Goal: Contribute content: Add original content to the website for others to see

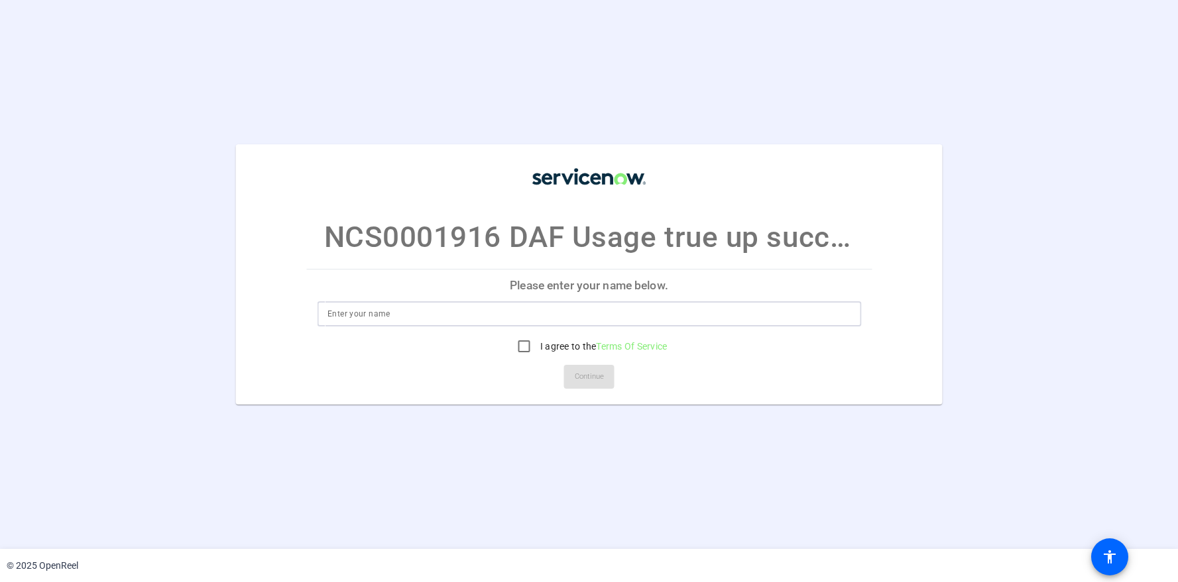
click at [767, 312] on input at bounding box center [588, 314] width 523 height 16
type input "Katerina Cheok"
click at [526, 344] on input "I agree to the Terms Of Service" at bounding box center [524, 346] width 27 height 27
checkbox input "true"
click at [589, 372] on span "Continue" at bounding box center [589, 377] width 29 height 20
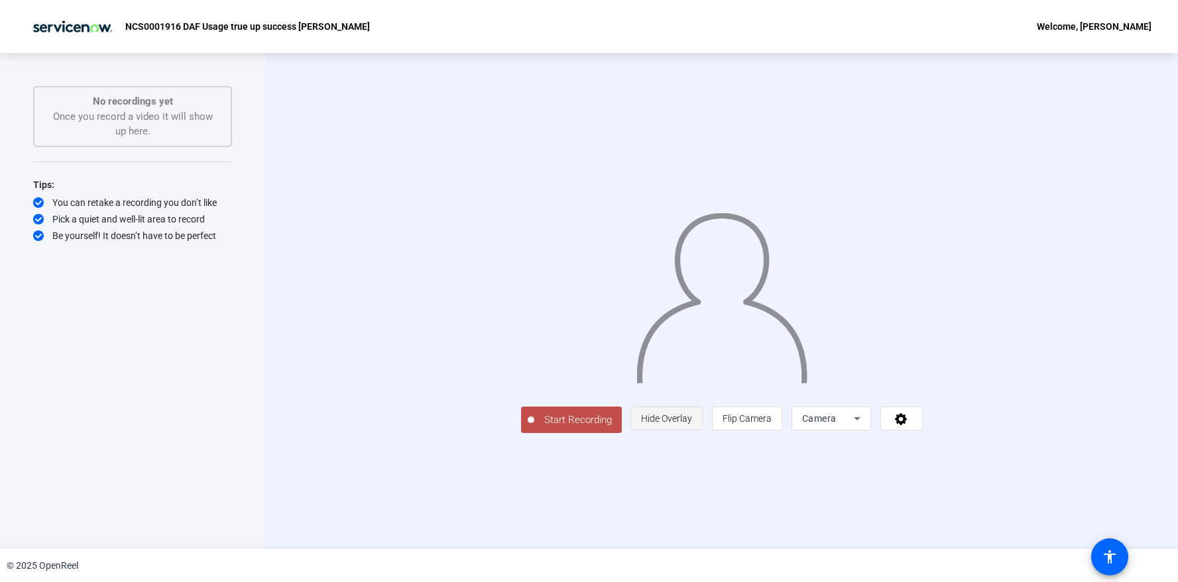
click at [692, 431] on span "Hide Overlay" at bounding box center [666, 418] width 51 height 25
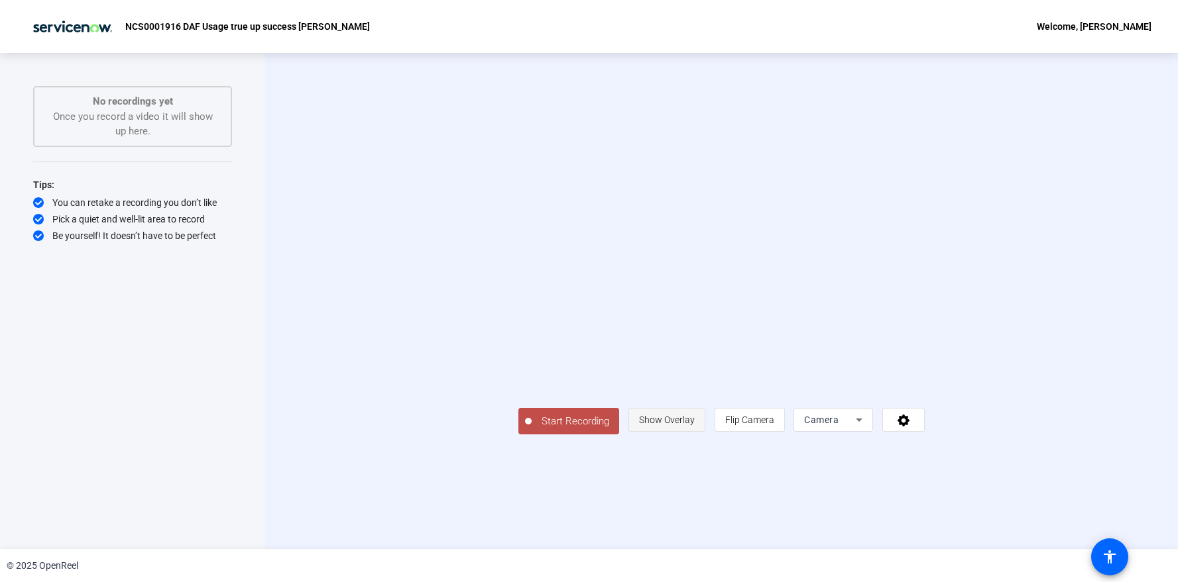
click at [694, 433] on span "Show Overlay" at bounding box center [667, 420] width 56 height 25
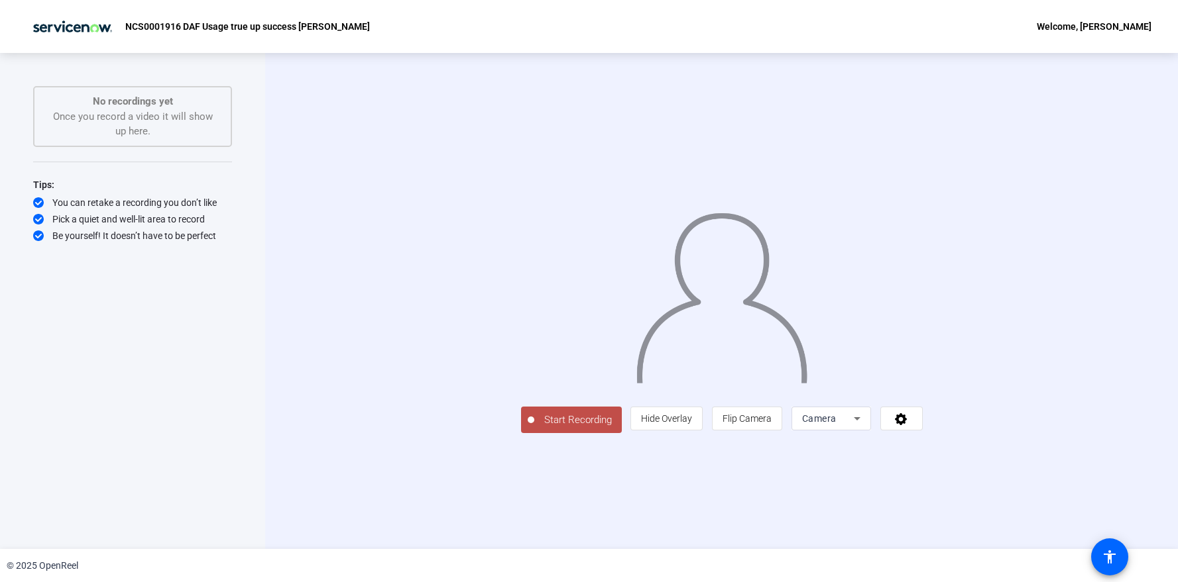
click at [836, 424] on span "Camera" at bounding box center [819, 418] width 34 height 11
click at [985, 513] on div at bounding box center [589, 291] width 1178 height 582
click at [908, 425] on icon at bounding box center [900, 418] width 15 height 13
click at [1066, 517] on div at bounding box center [589, 291] width 1178 height 582
click at [871, 431] on div "Camera" at bounding box center [831, 419] width 80 height 24
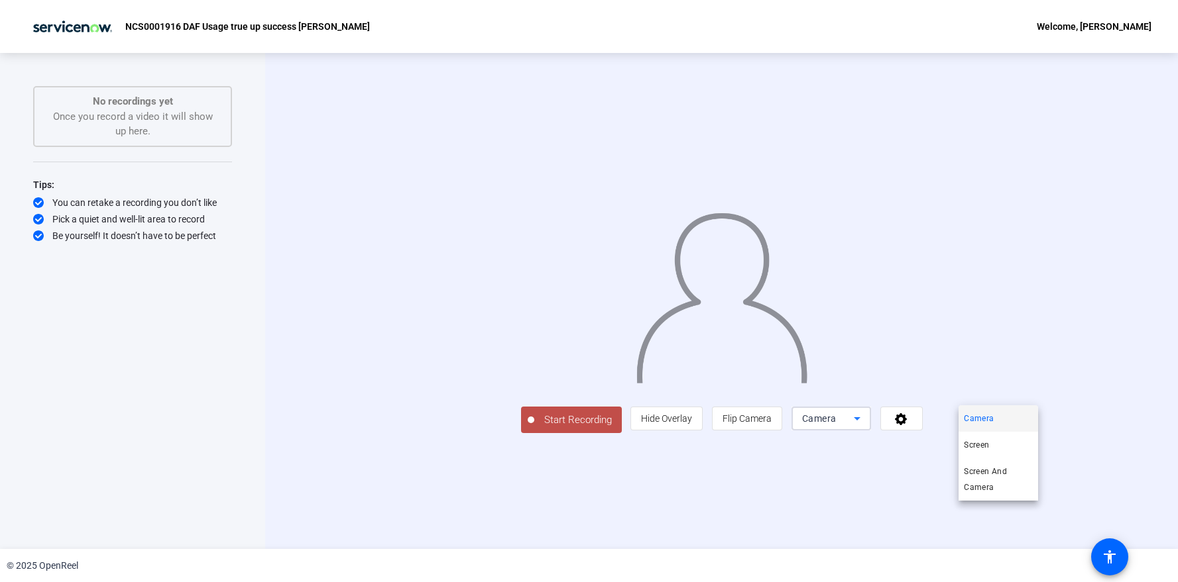
click at [1032, 512] on div at bounding box center [589, 291] width 1178 height 582
click at [908, 425] on icon at bounding box center [900, 418] width 15 height 13
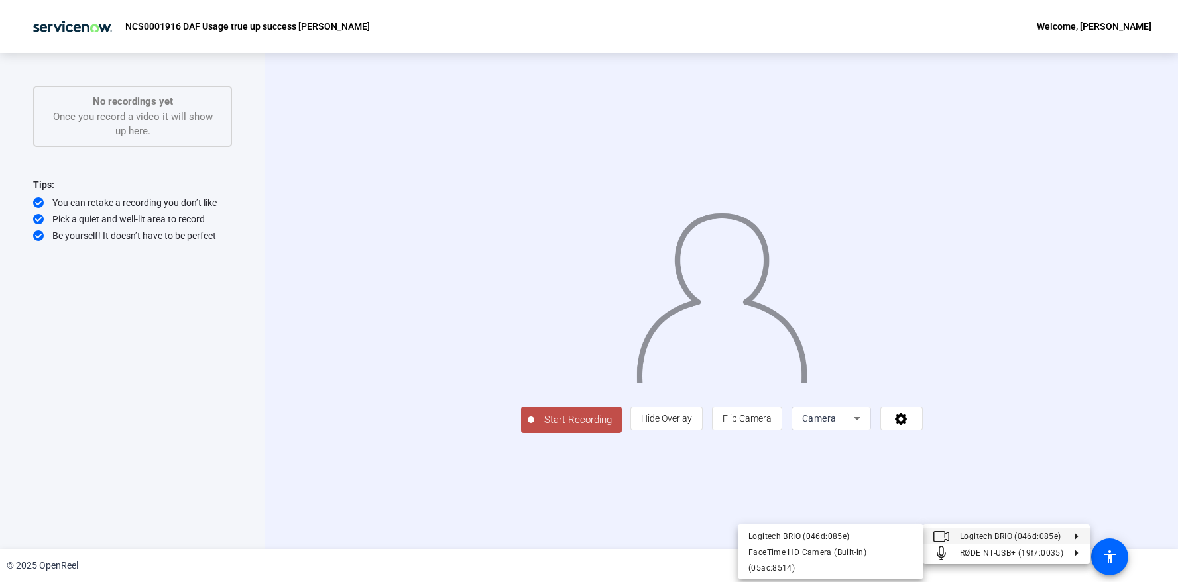
click at [598, 506] on div at bounding box center [589, 291] width 1178 height 582
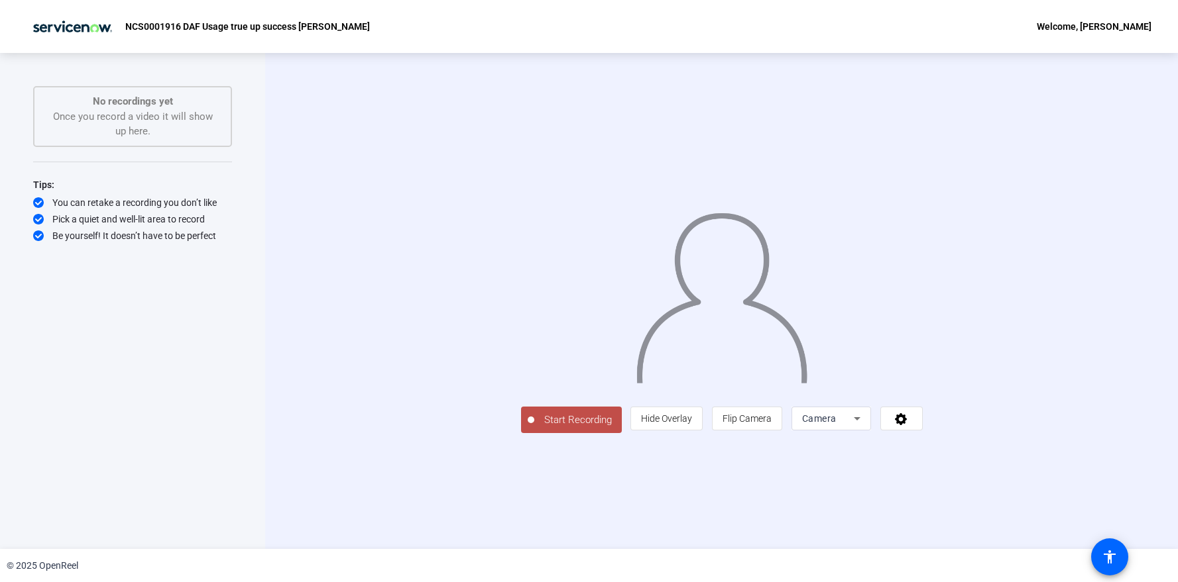
click at [534, 428] on span "Start Recording" at bounding box center [577, 420] width 87 height 15
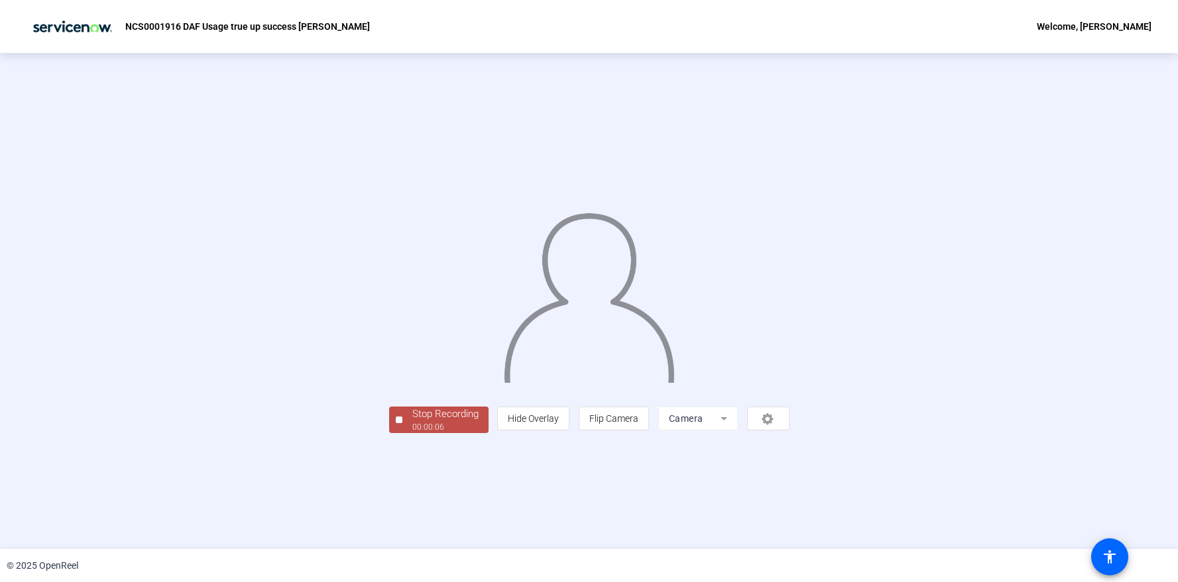
click at [396, 423] on div at bounding box center [399, 420] width 7 height 7
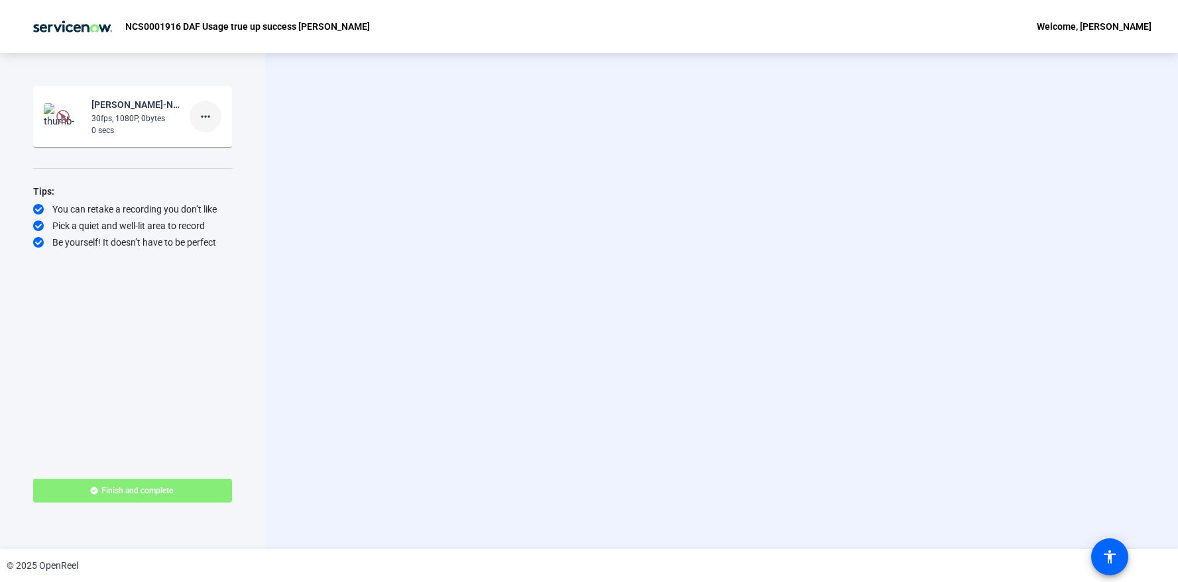
click at [201, 114] on mat-icon "more_horiz" at bounding box center [205, 117] width 16 height 16
click at [225, 142] on span "Delete clip" at bounding box center [226, 145] width 53 height 16
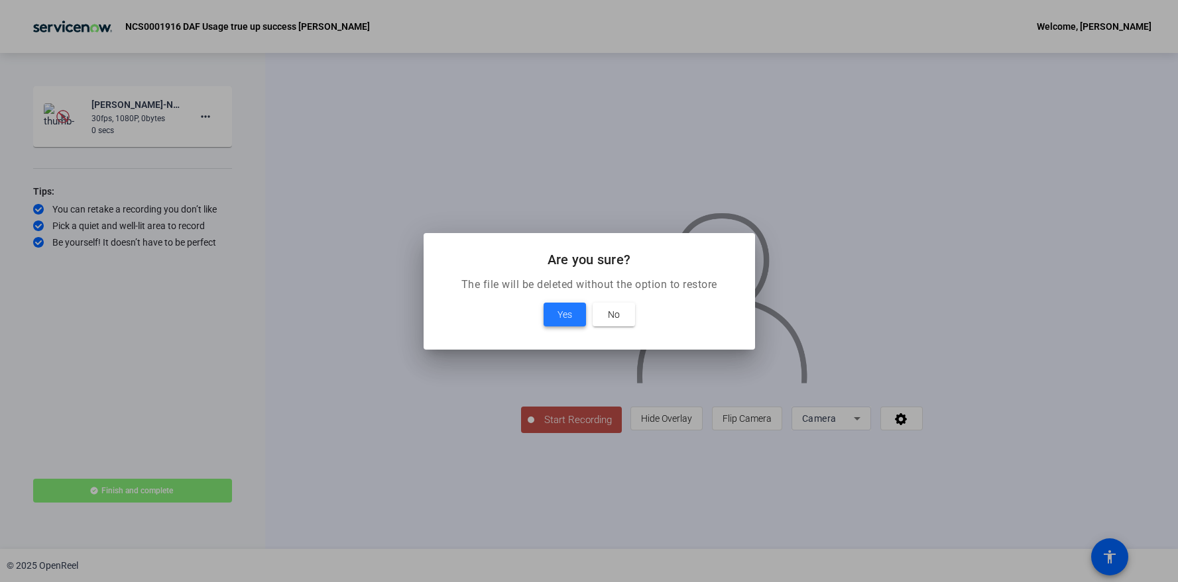
click at [569, 311] on span "Yes" at bounding box center [564, 315] width 15 height 16
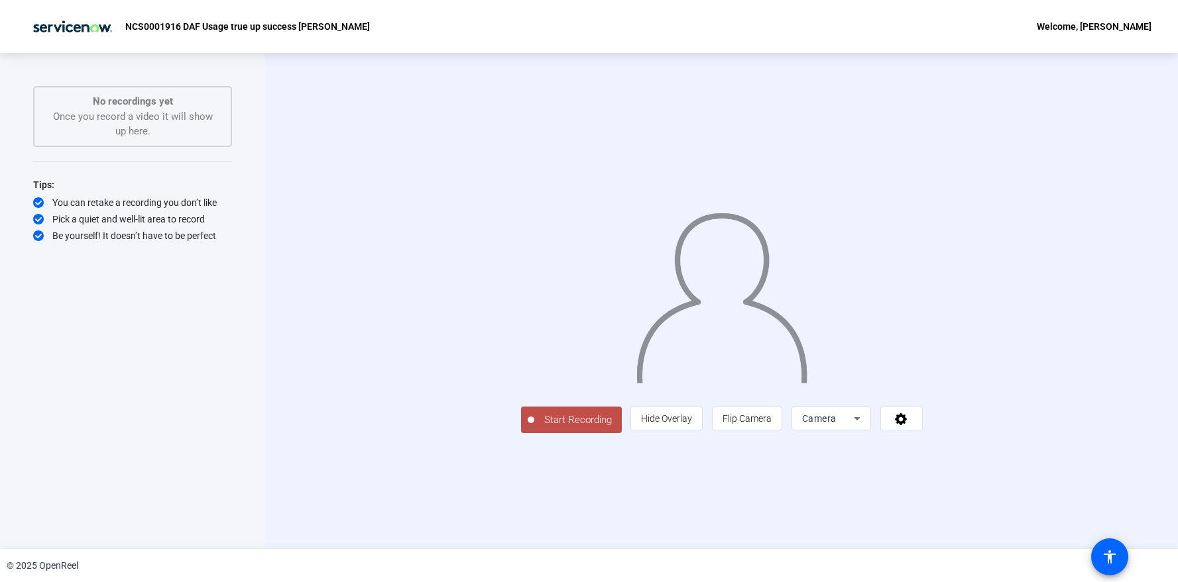
click at [853, 427] on div "Camera" at bounding box center [828, 419] width 52 height 16
drag, startPoint x: 651, startPoint y: 537, endPoint x: 685, endPoint y: 537, distance: 33.8
click at [665, 537] on div at bounding box center [589, 291] width 1178 height 582
click at [908, 425] on icon at bounding box center [900, 418] width 15 height 13
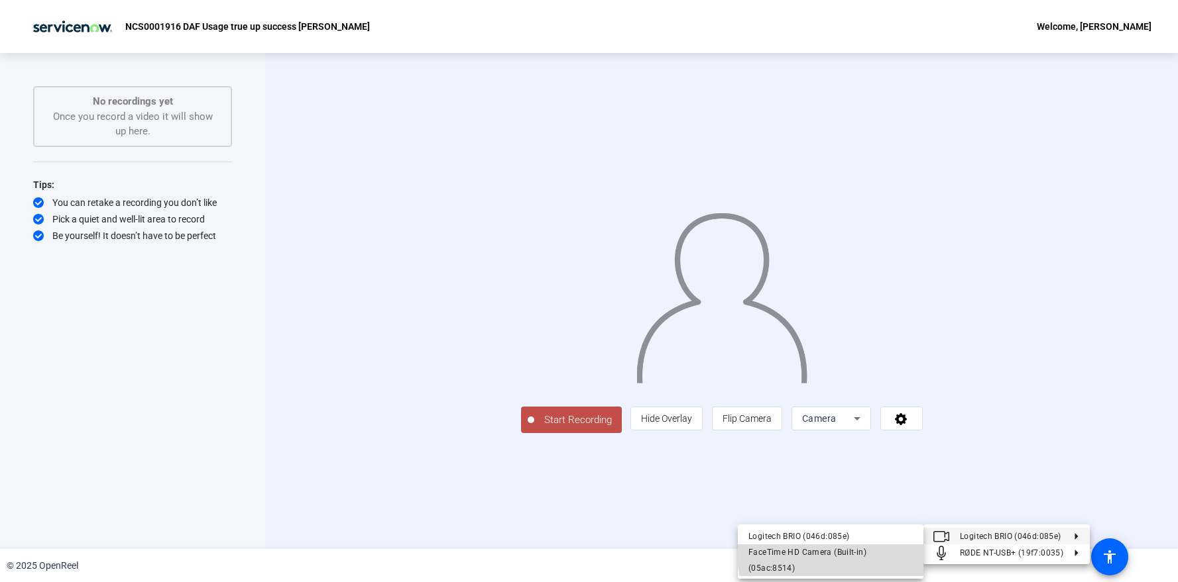
click at [842, 554] on div "FaceTime HD Camera (Built-in) (05ac:8514)" at bounding box center [830, 561] width 164 height 32
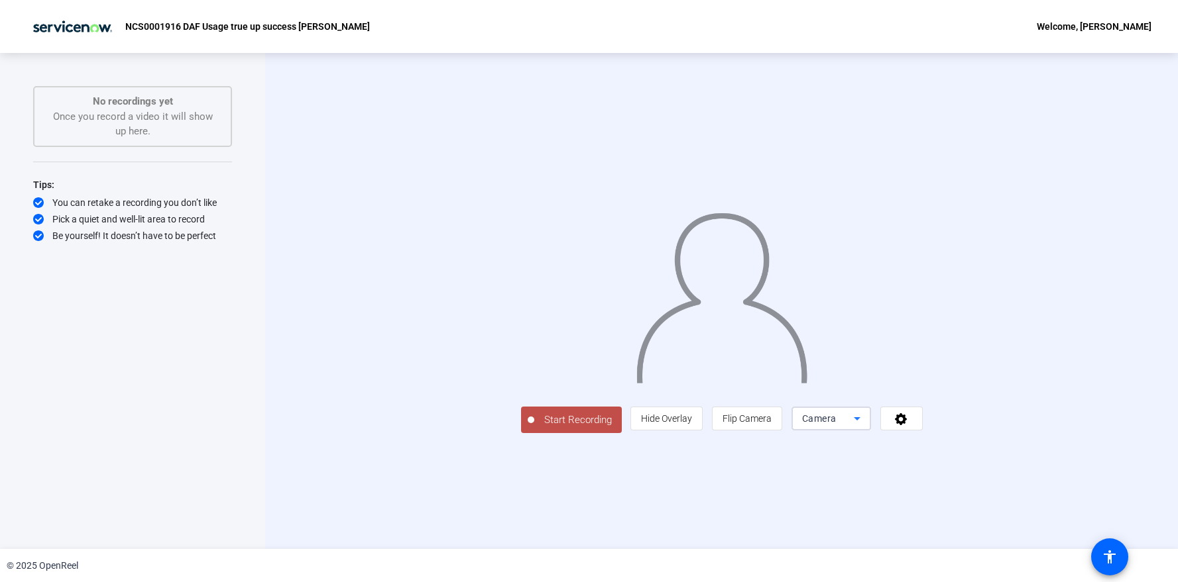
click at [837, 418] on div "Camera" at bounding box center [828, 419] width 52 height 16
click at [906, 417] on div at bounding box center [589, 291] width 1178 height 582
click at [899, 420] on icon at bounding box center [900, 418] width 15 height 13
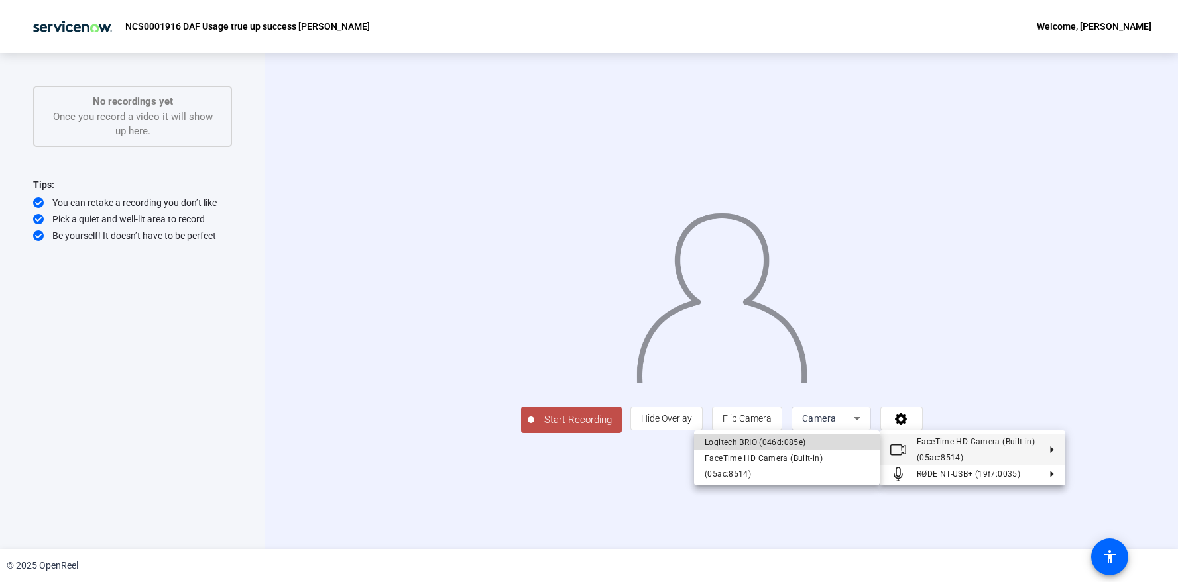
click at [793, 443] on div "Logitech BRIO (046d:085e)" at bounding box center [786, 443] width 164 height 16
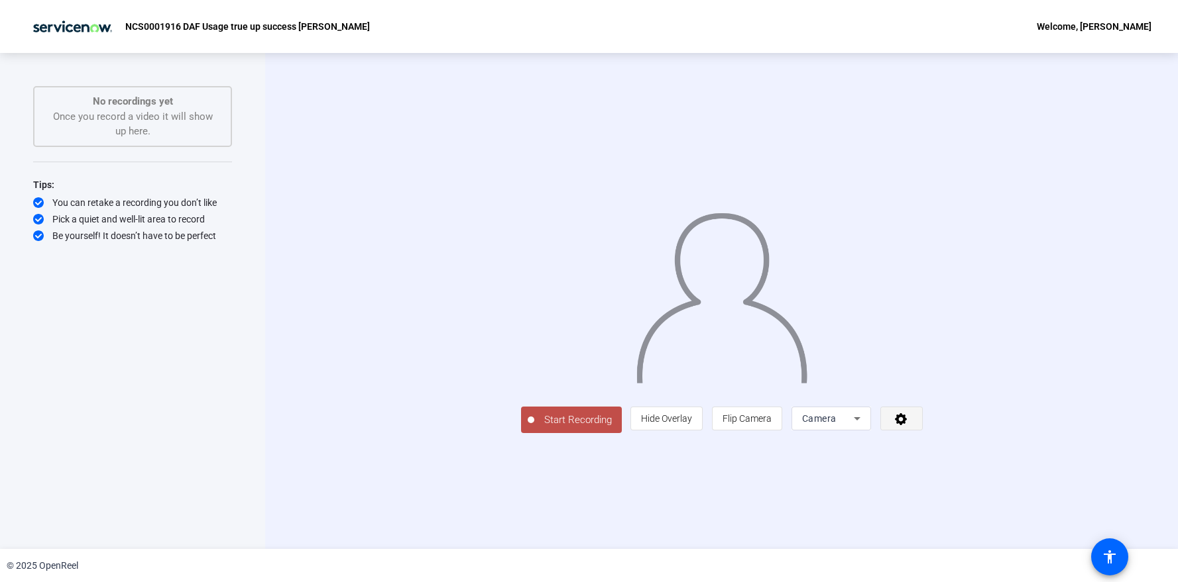
click at [908, 425] on icon at bounding box center [900, 418] width 15 height 13
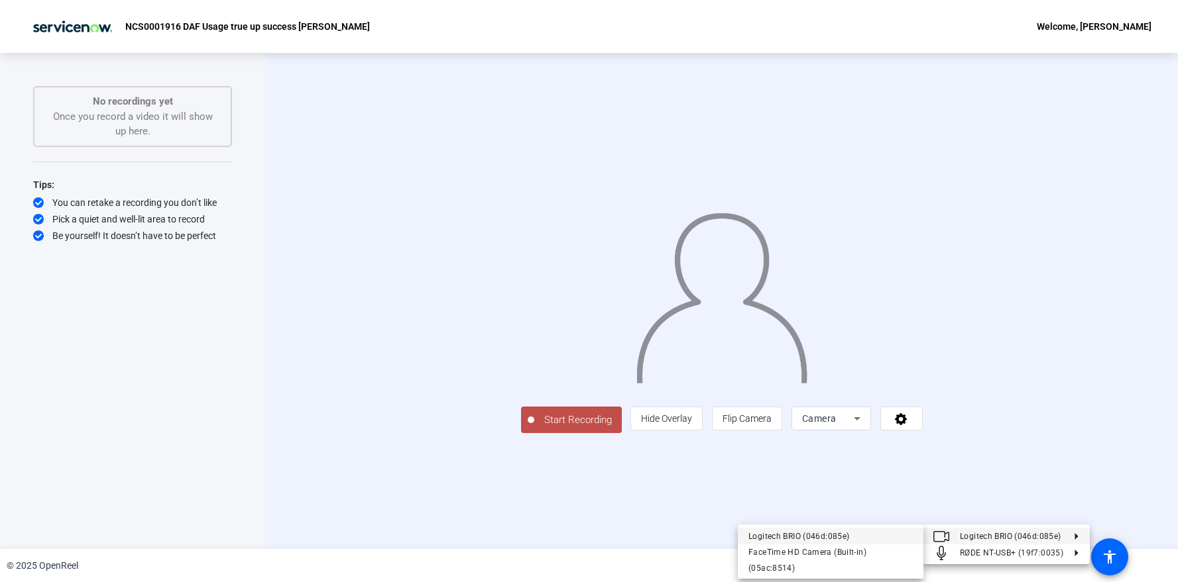
click at [818, 533] on div "Logitech BRIO (046d:085e)" at bounding box center [830, 537] width 164 height 16
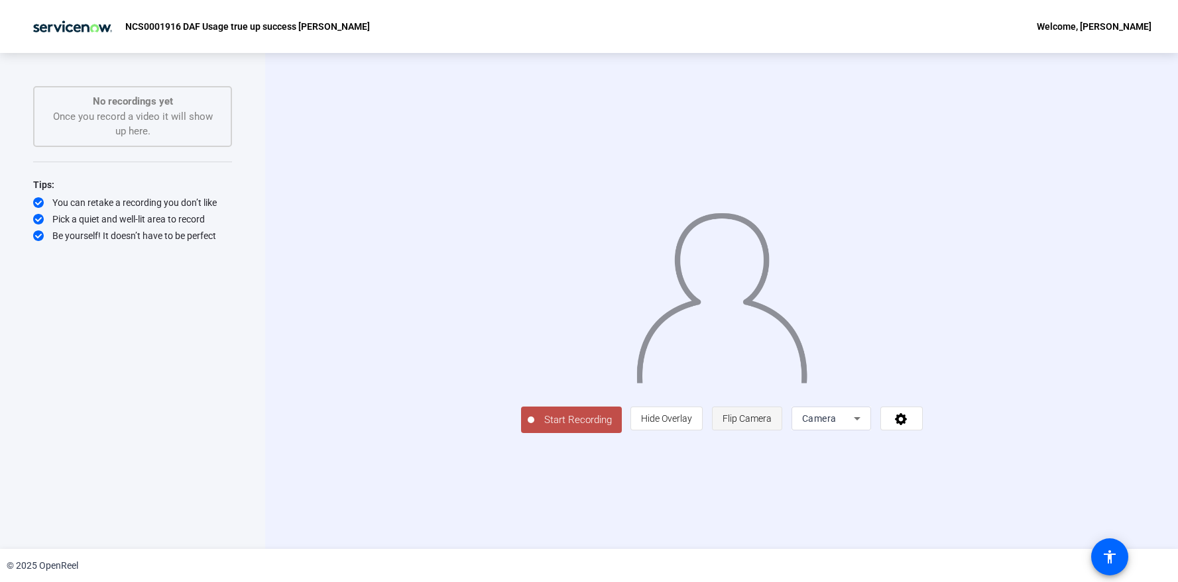
click at [781, 435] on span at bounding box center [746, 419] width 69 height 32
click at [534, 428] on span "Start Recording" at bounding box center [577, 420] width 87 height 15
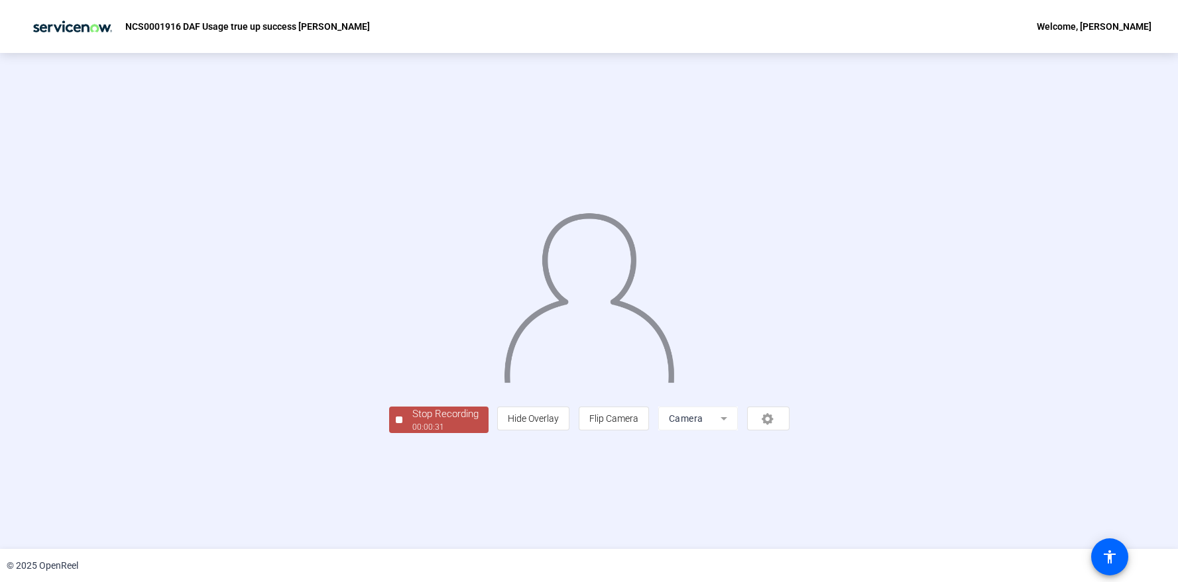
click at [412, 433] on div "00:00:31" at bounding box center [445, 427] width 66 height 12
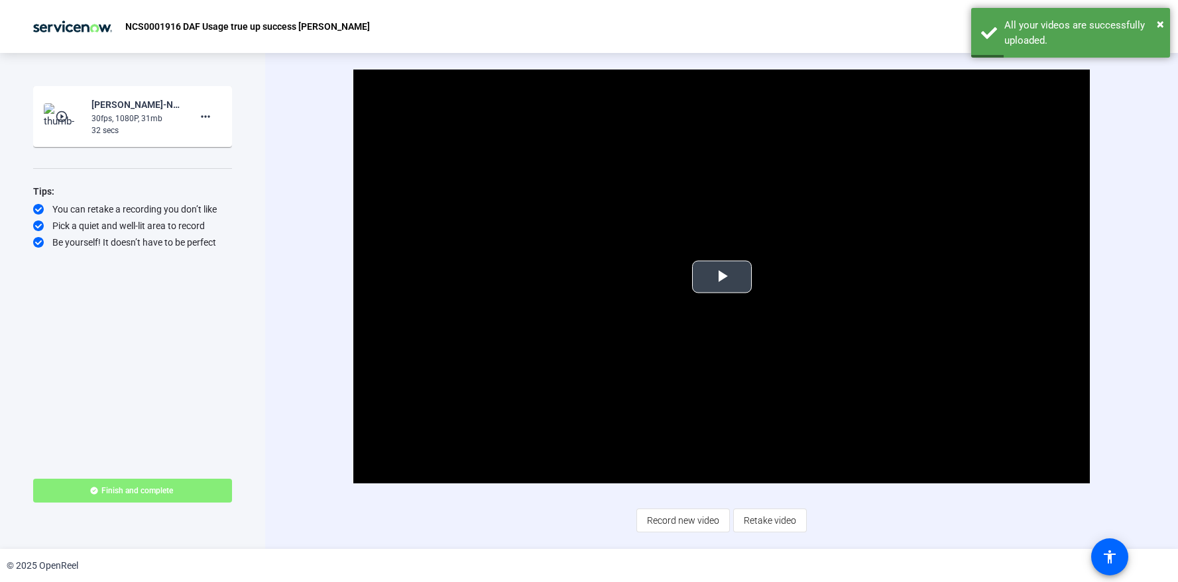
click at [722, 277] on span "Video Player" at bounding box center [722, 277] width 0 height 0
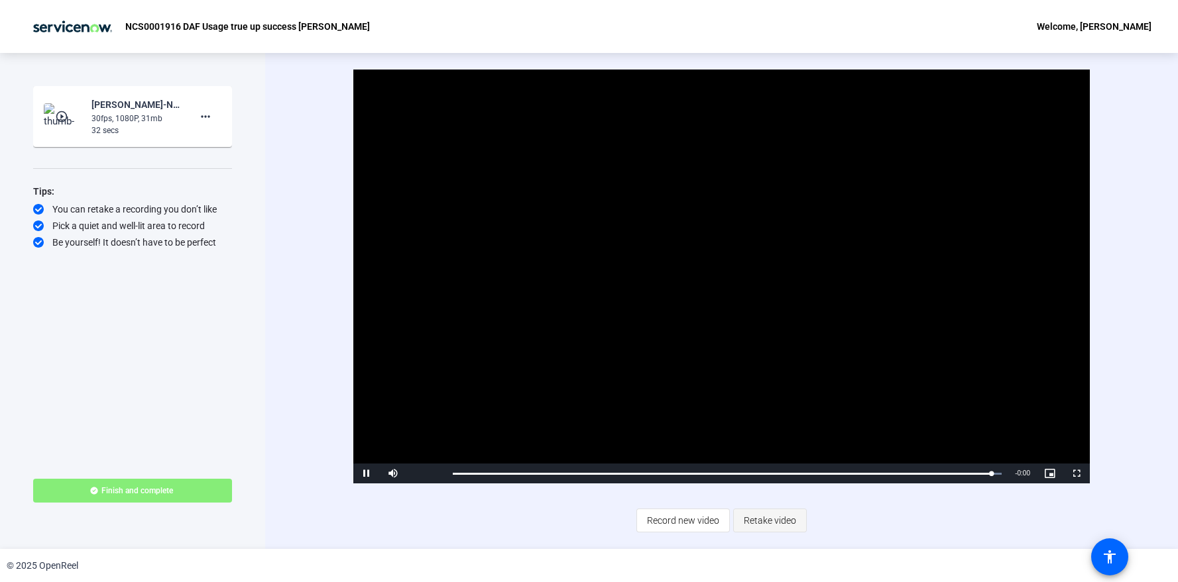
click at [784, 529] on span "Retake video" at bounding box center [769, 520] width 52 height 25
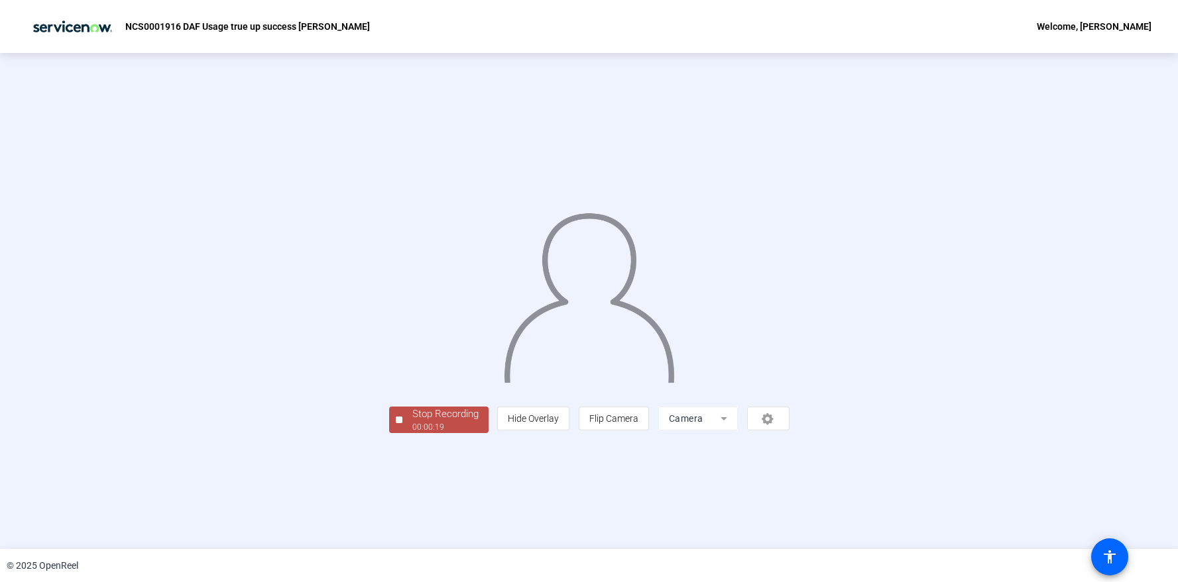
click at [412, 422] on div "Stop Recording" at bounding box center [445, 414] width 66 height 15
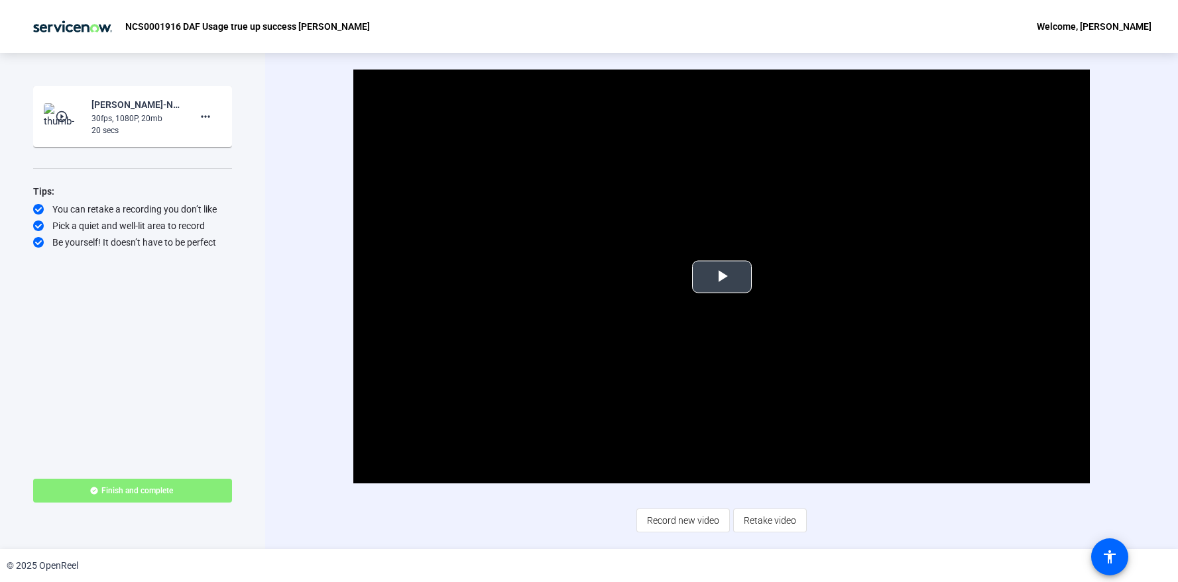
click at [722, 277] on span "Video Player" at bounding box center [722, 277] width 0 height 0
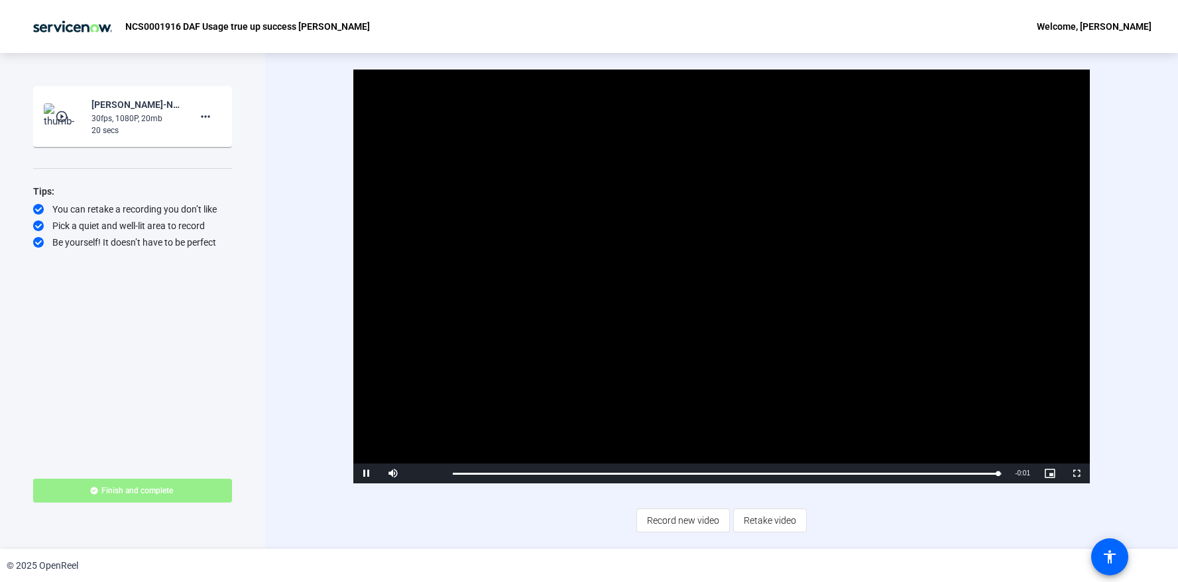
click at [193, 496] on span at bounding box center [132, 491] width 199 height 32
